Goal: Communication & Community: Answer question/provide support

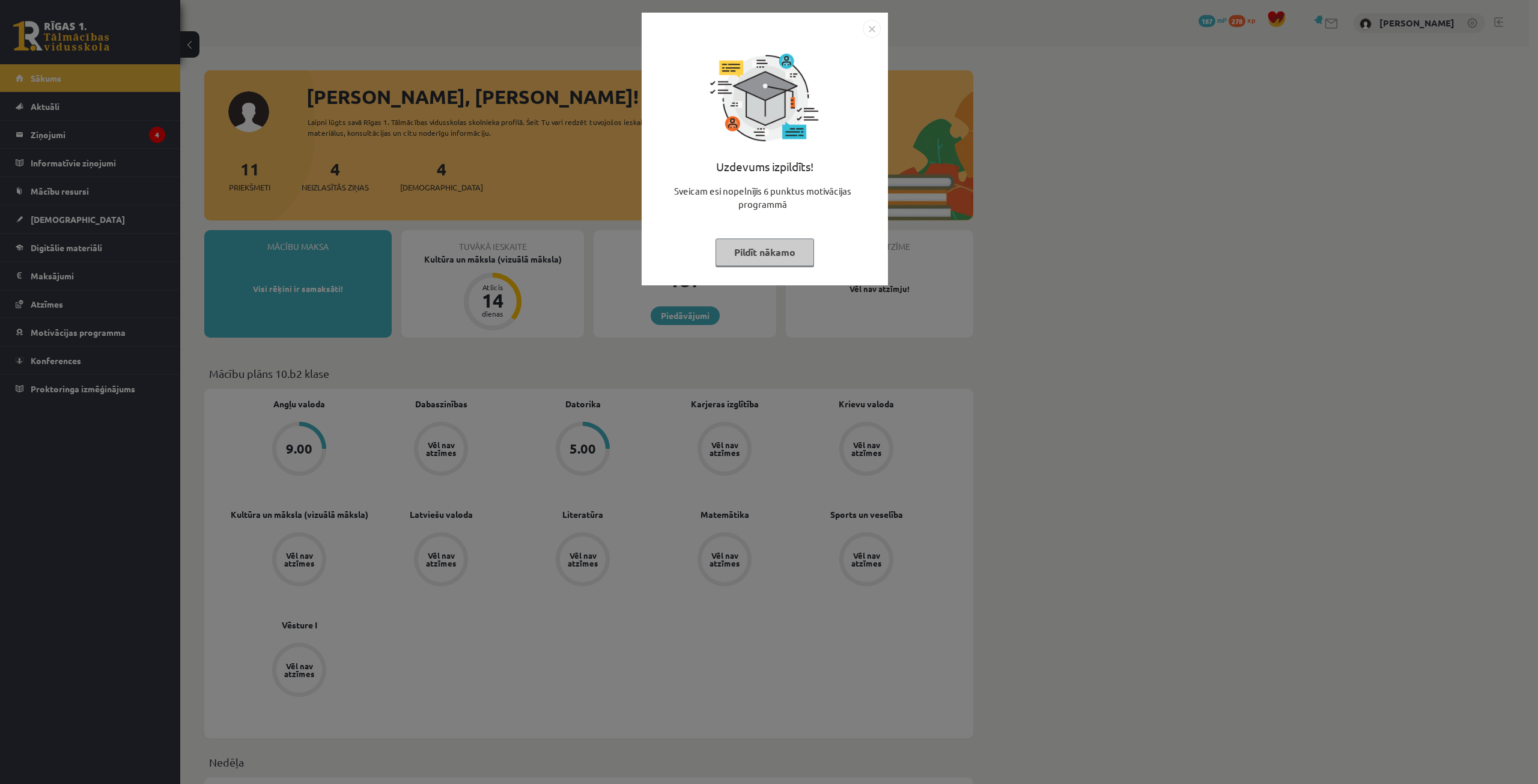
click at [751, 250] on button "Pildīt nākamo" at bounding box center [765, 252] width 99 height 28
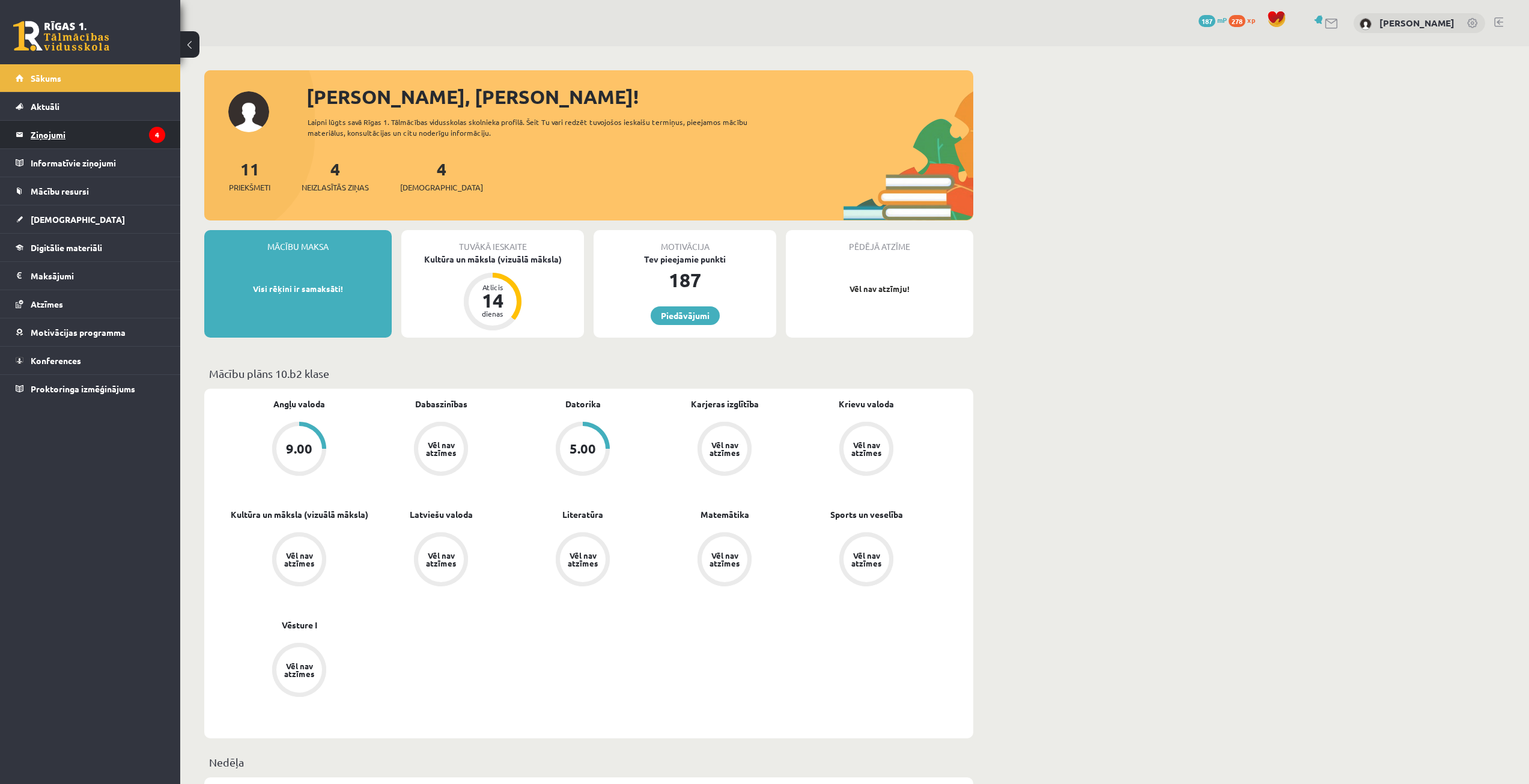
click at [69, 128] on legend "Ziņojumi 4" at bounding box center [97, 134] width 135 height 28
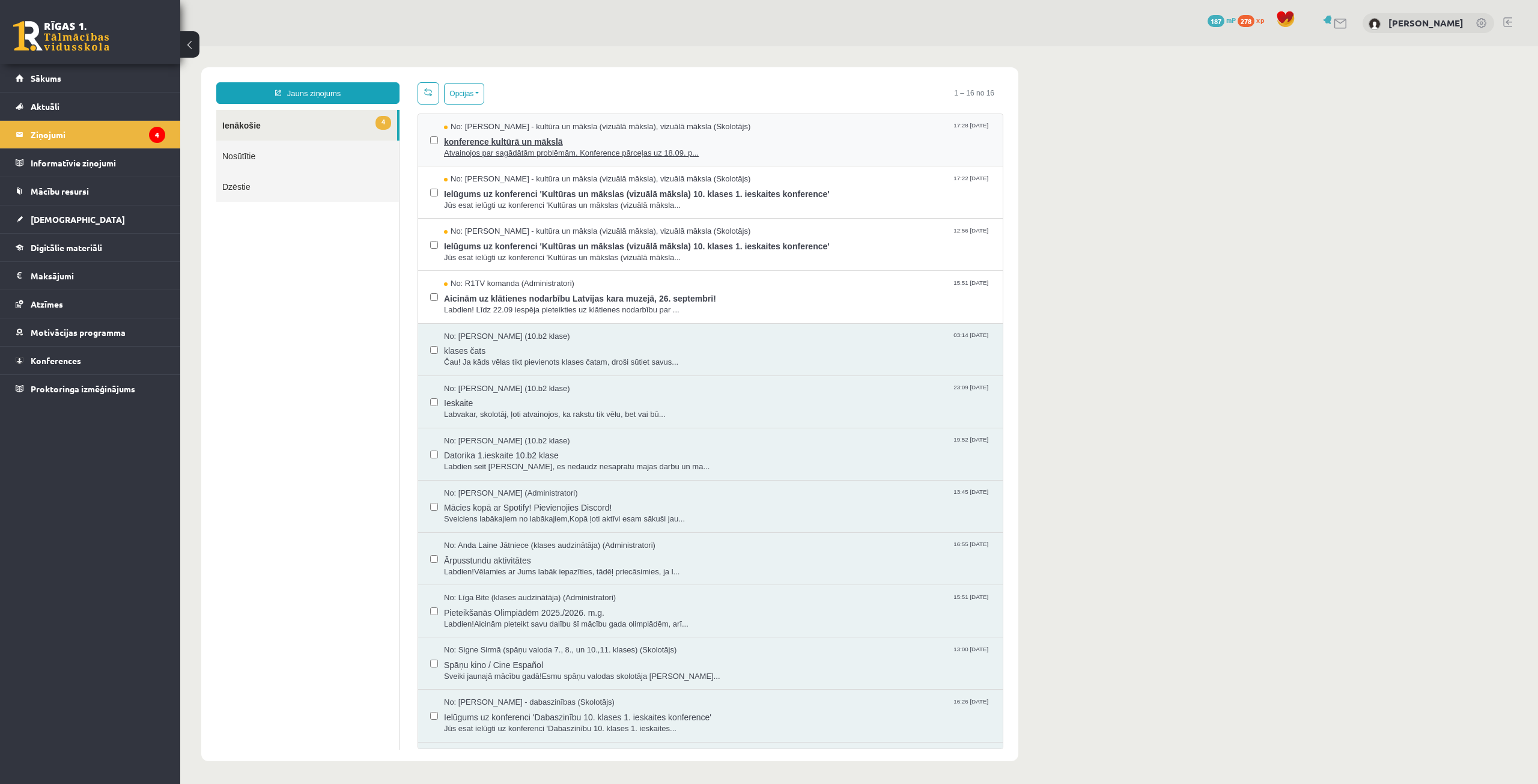
click at [577, 140] on span "konference kultūrā un mākslā" at bounding box center [717, 140] width 546 height 15
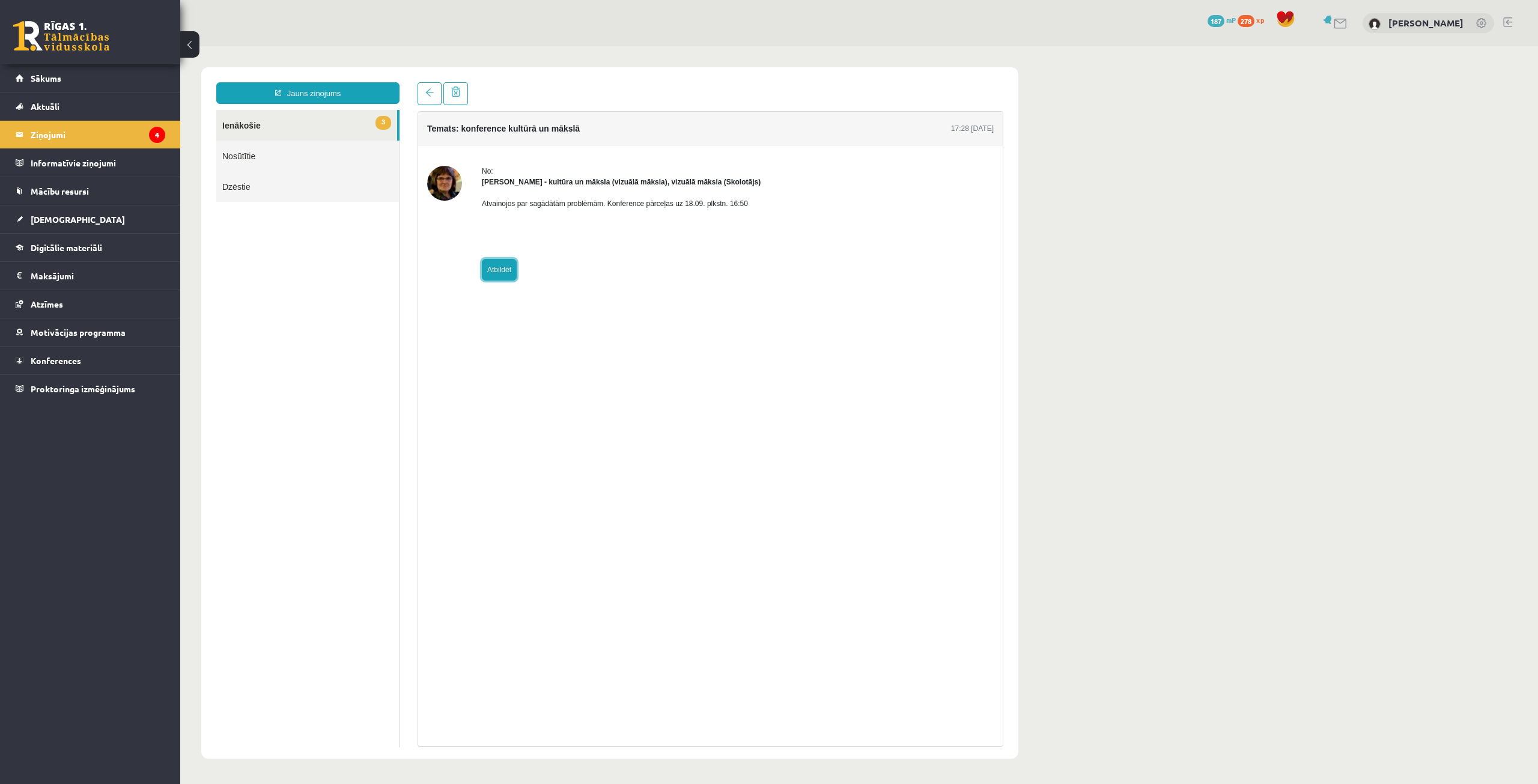
click at [508, 269] on link "Atbildēt" at bounding box center [499, 270] width 35 height 22
type input "**********"
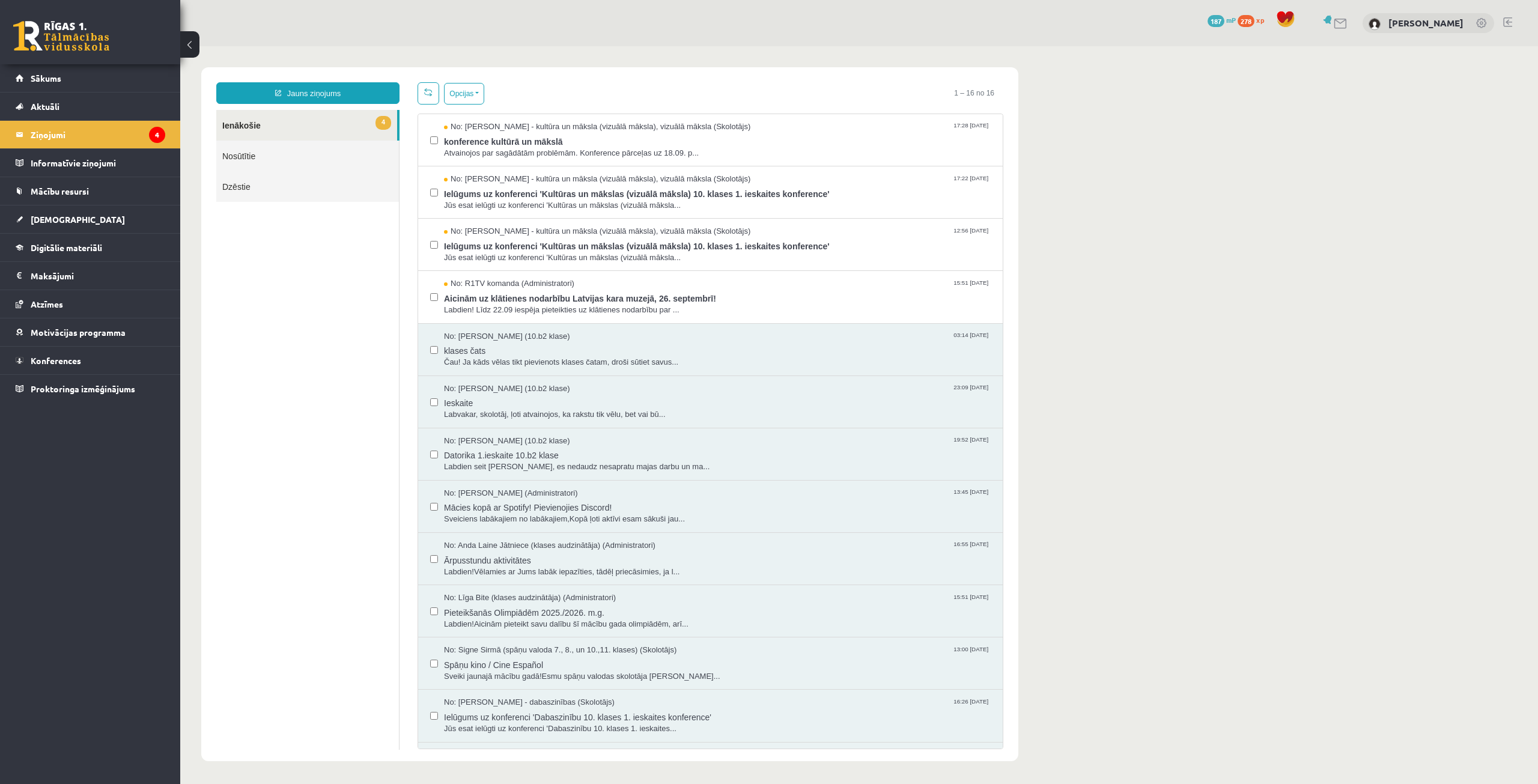
click at [325, 127] on link "4 Ienākošie" at bounding box center [306, 125] width 181 height 30
click at [289, 124] on link "4 Ienākošie" at bounding box center [306, 125] width 181 height 30
click at [459, 185] on span "Ielūgums uz konferenci 'Kultūras un mākslas (vizuālā māksla) 10. klases 1. iesk…" at bounding box center [717, 192] width 546 height 15
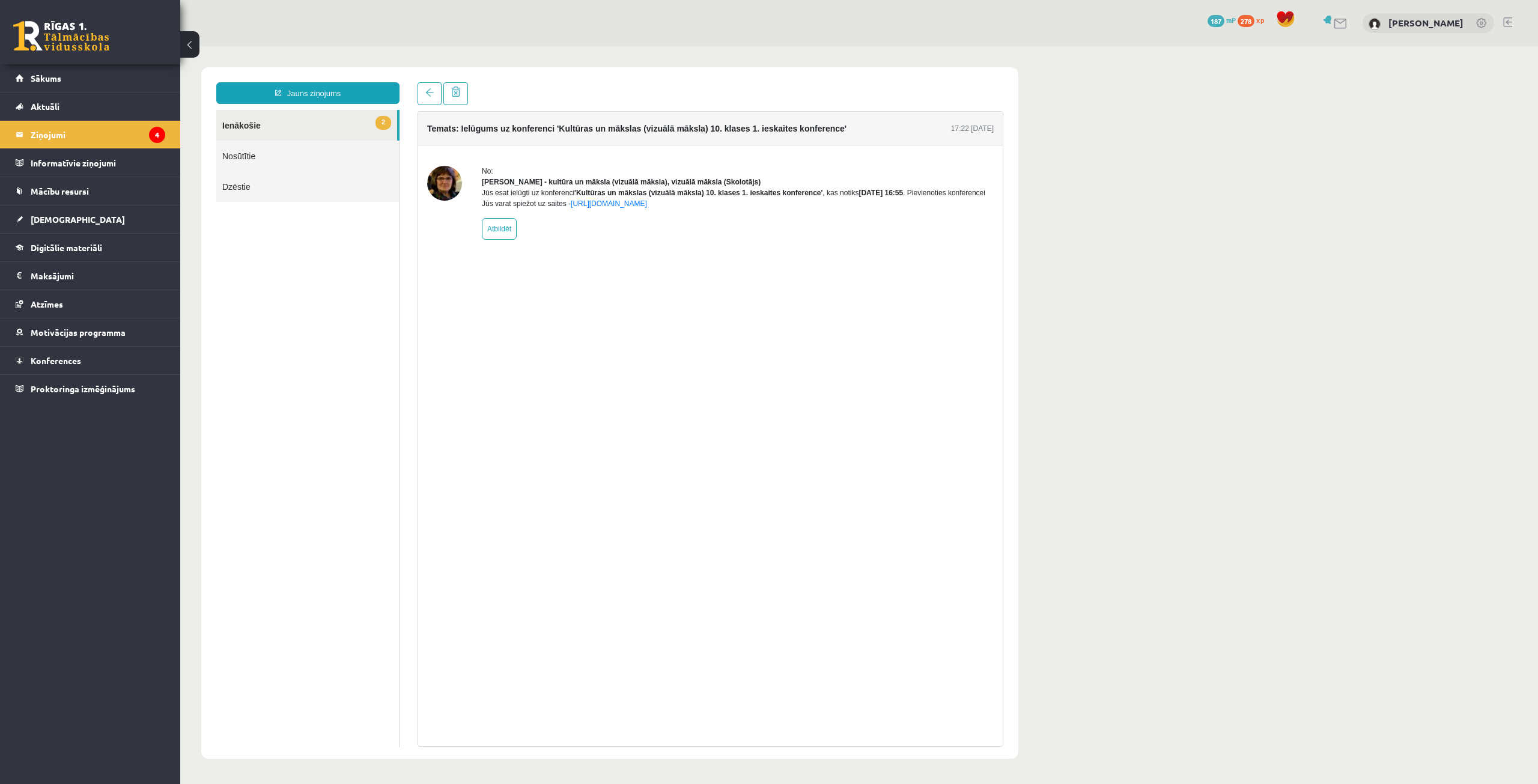
drag, startPoint x: 446, startPoint y: 321, endPoint x: 434, endPoint y: 319, distance: 12.2
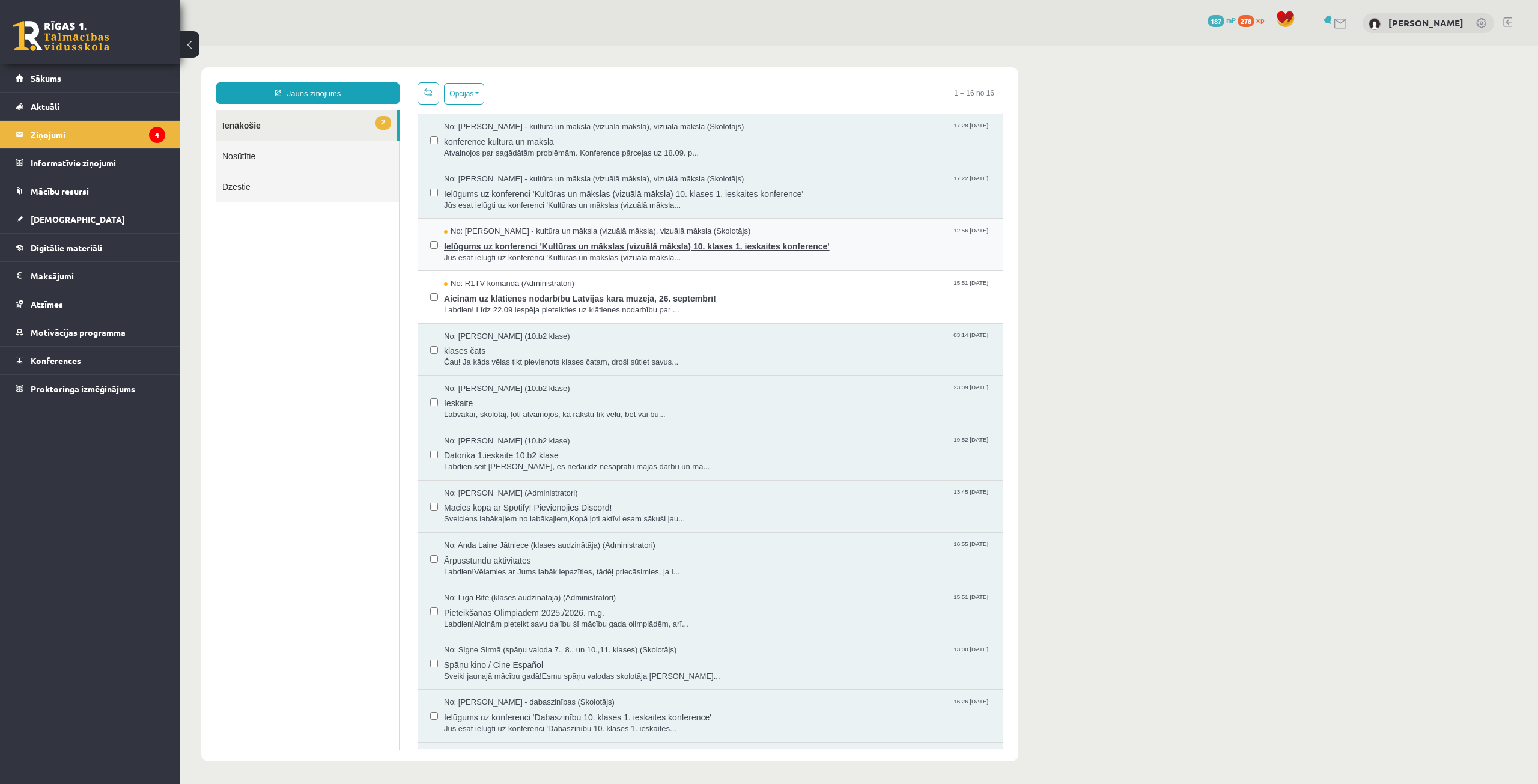
click at [486, 235] on span "No: [PERSON_NAME] - kultūra un māksla (vizuālā māksla), vizuālā māksla (Skolotā…" at bounding box center [597, 231] width 306 height 11
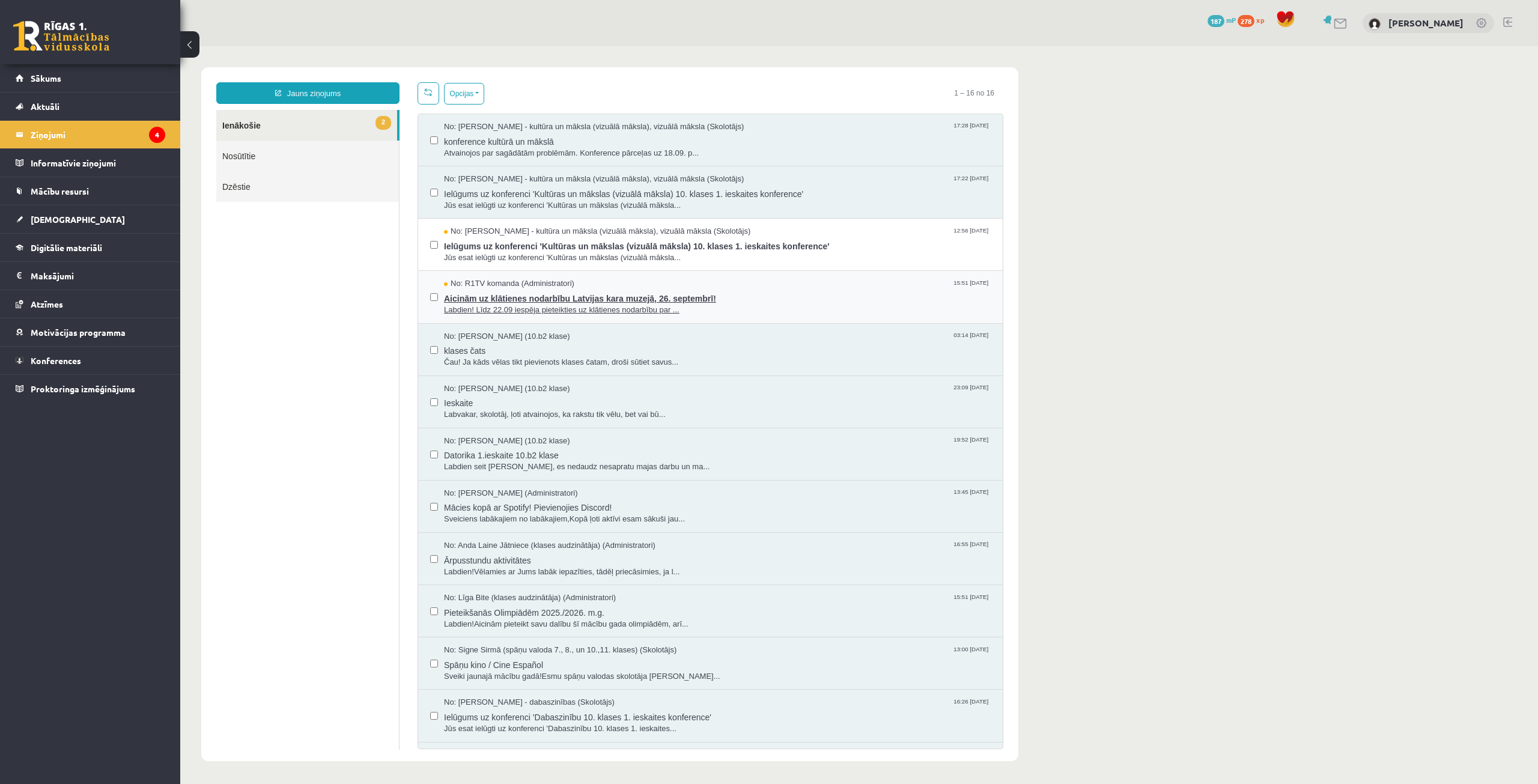
click at [489, 279] on span "No: R1TV komanda (Administratori)" at bounding box center [509, 284] width 130 height 11
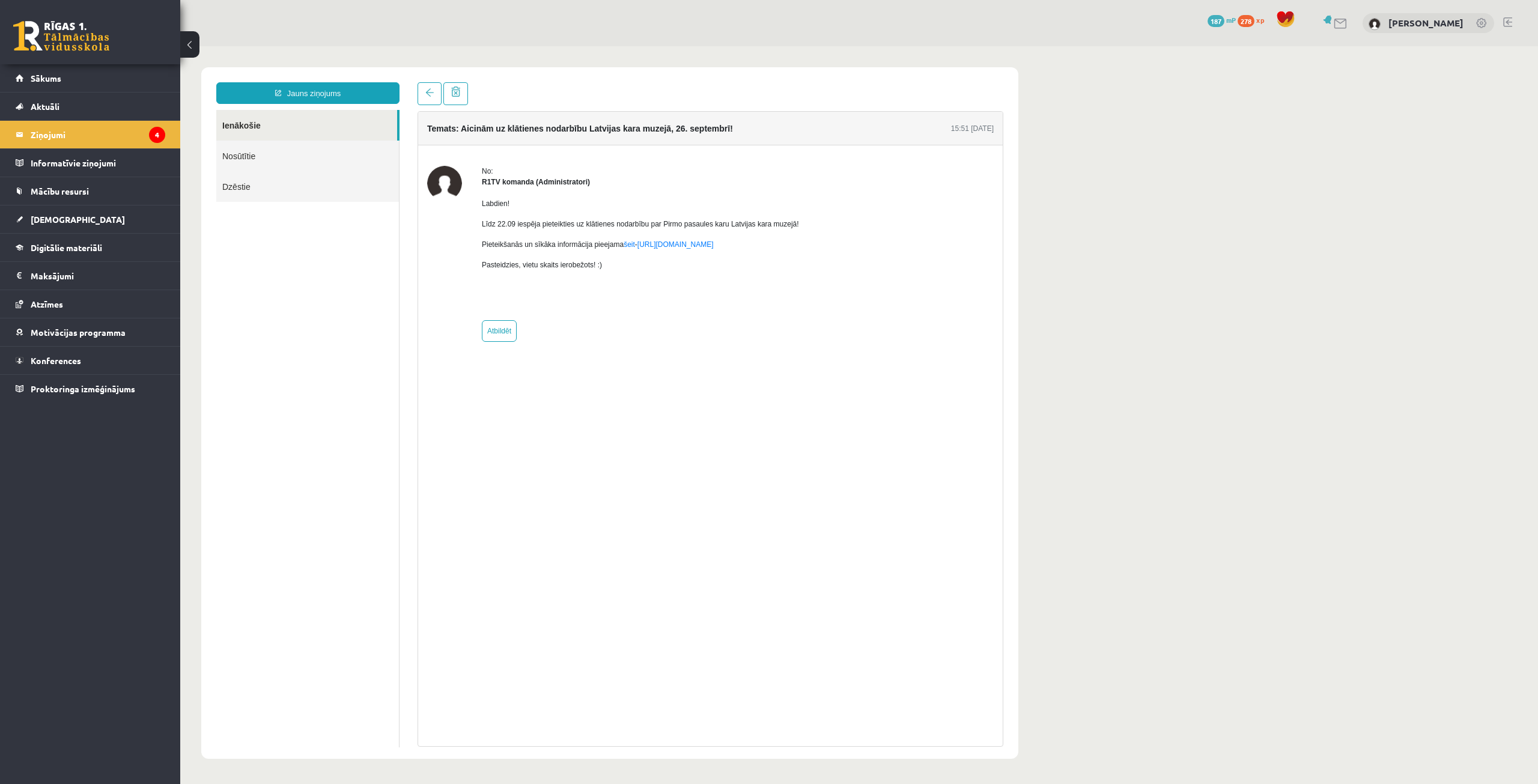
drag, startPoint x: 403, startPoint y: 271, endPoint x: 384, endPoint y: 266, distance: 19.6
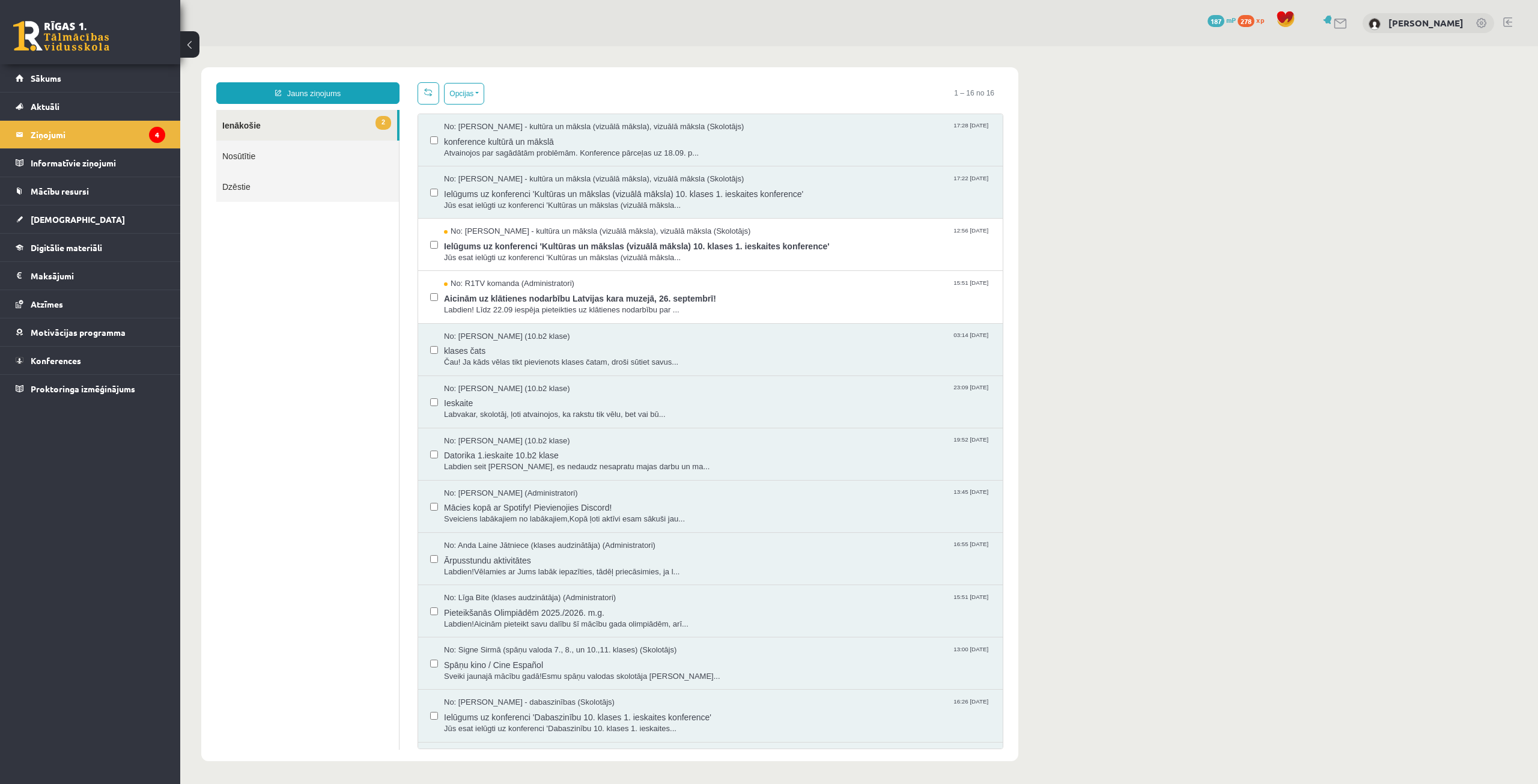
click at [300, 128] on link "2 Ienākošie" at bounding box center [306, 125] width 181 height 30
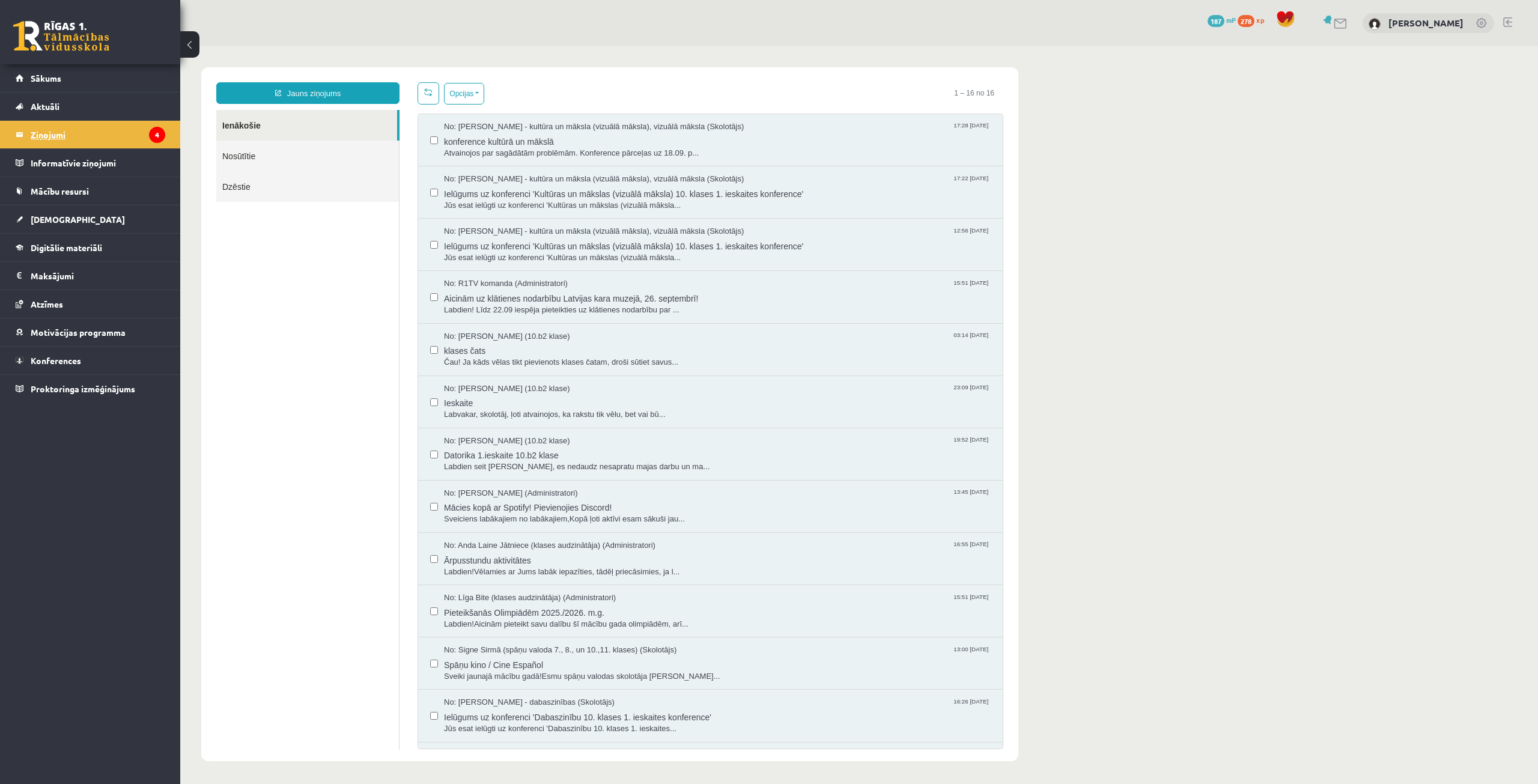
click at [42, 129] on legend "Ziņojumi 4" at bounding box center [97, 134] width 135 height 28
click at [627, 127] on span "No: [PERSON_NAME] - kultūra un māksla (vizuālā māksla), vizuālā māksla (Skolotā…" at bounding box center [594, 127] width 300 height 11
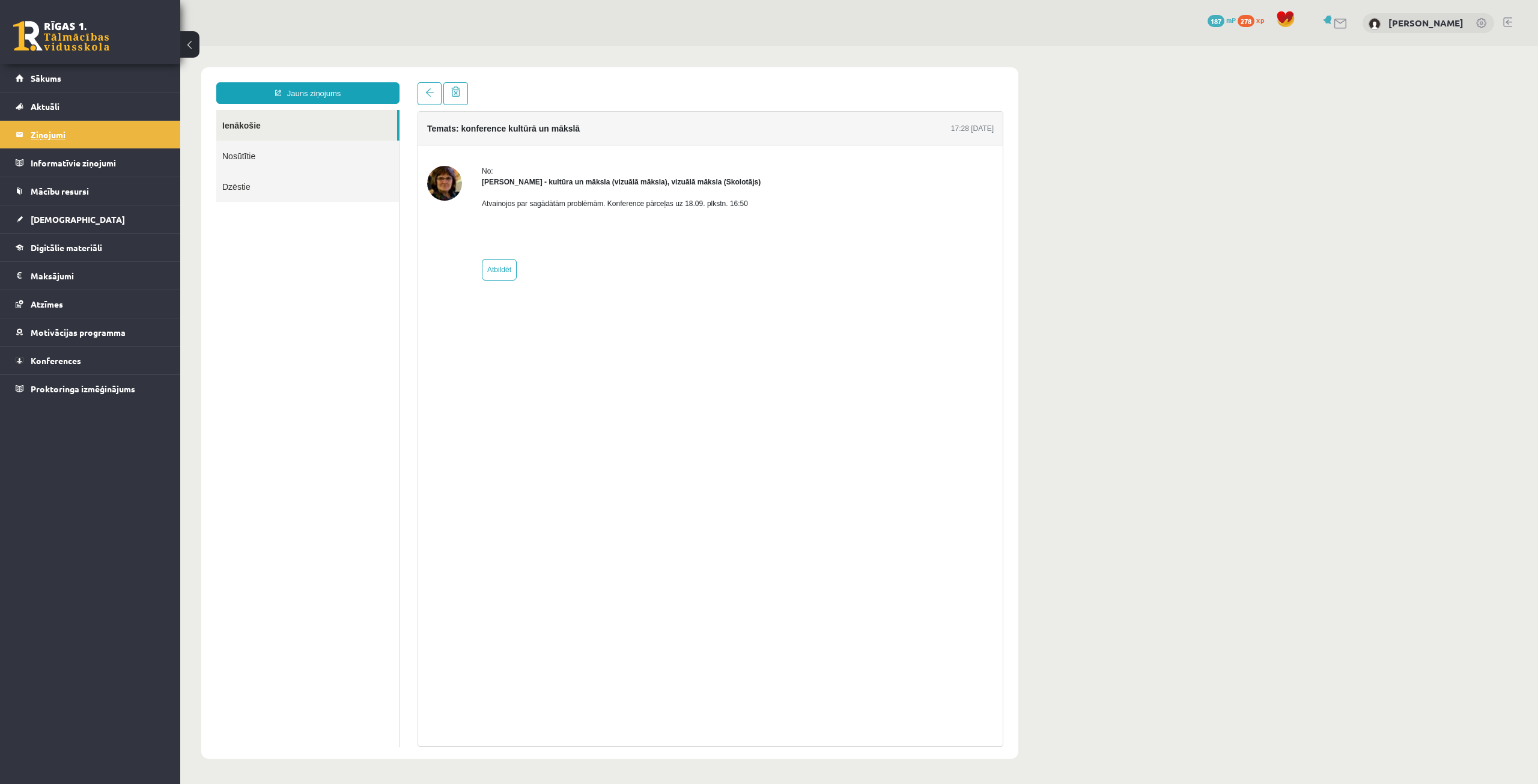
click at [99, 136] on legend "Ziņojumi 4" at bounding box center [97, 134] width 135 height 28
